Goal: Task Accomplishment & Management: Use online tool/utility

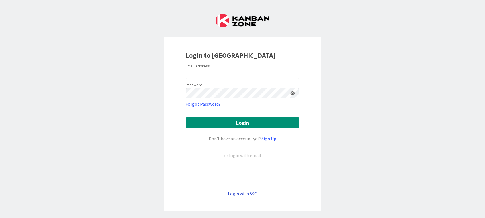
click at [240, 193] on link "Login with SSO" at bounding box center [242, 194] width 29 height 6
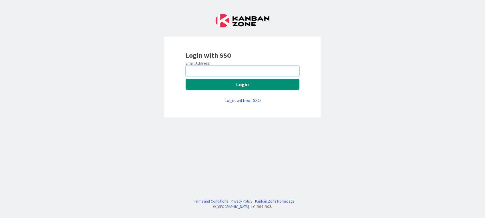
click at [201, 73] on input "email" at bounding box center [242, 71] width 114 height 10
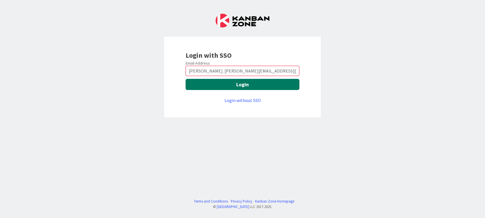
click at [256, 86] on button "Login" at bounding box center [242, 84] width 114 height 11
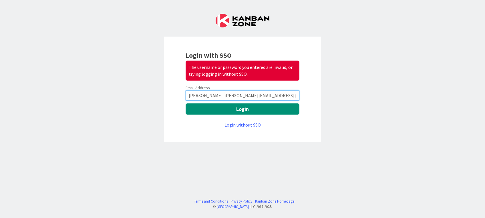
drag, startPoint x: 251, startPoint y: 95, endPoint x: 132, endPoint y: 94, distance: 118.8
click at [132, 94] on div "Login with SSO The username or password you entered are invalid, or trying logg…" at bounding box center [242, 109] width 485 height 218
drag, startPoint x: 260, startPoint y: 100, endPoint x: 149, endPoint y: 89, distance: 111.9
click at [149, 89] on div "Login with SSO The username or password you entered are invalid, or trying logg…" at bounding box center [242, 109] width 485 height 218
paste input "email"
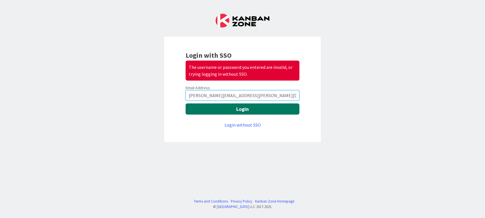
type input "Sejal.Maske@mrcglobal.com"
click at [238, 109] on button "Login" at bounding box center [242, 108] width 114 height 11
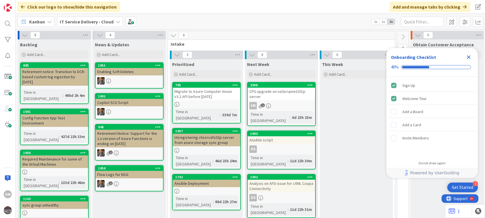
click at [469, 59] on icon "Close Checklist" at bounding box center [468, 57] width 7 height 7
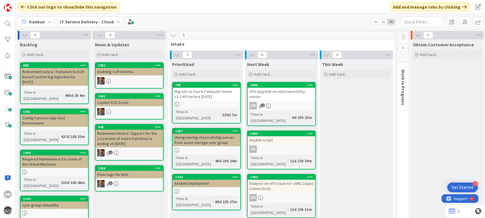
click at [289, 105] on div "SM 1" at bounding box center [280, 105] width 67 height 7
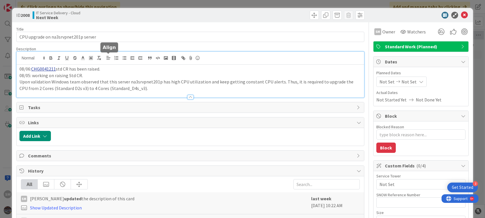
click at [112, 56] on div "08/06: CHG0041211 std CR has been raised. 08/05: working on raising Std CR. Upo…" at bounding box center [190, 75] width 347 height 46
click at [17, 67] on div "08/06: CHG0041211 std CR has been raised. 08/05: working on raising Std CR. Upo…" at bounding box center [190, 81] width 347 height 33
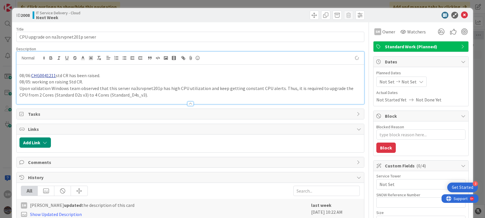
click at [21, 67] on p at bounding box center [189, 69] width 341 height 7
type textarea "x"
click at [461, 13] on icon at bounding box center [464, 15] width 7 height 7
